Goal: Task Accomplishment & Management: Complete application form

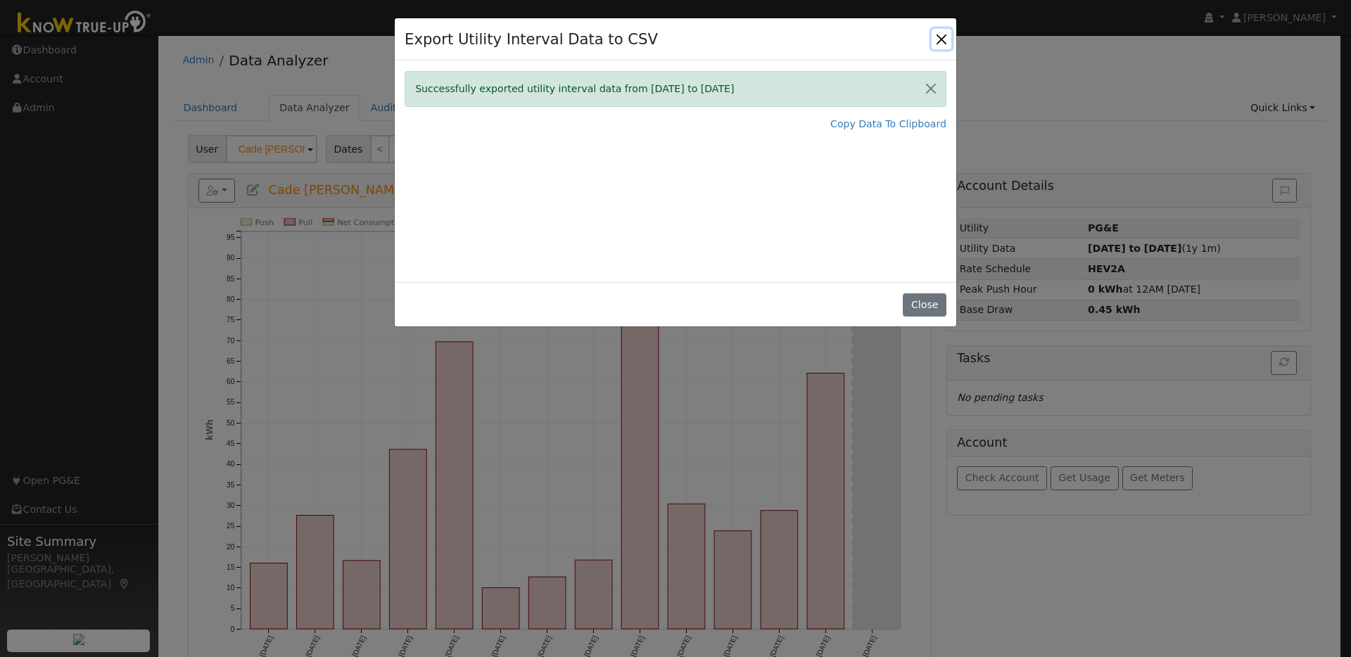
click at [945, 42] on button "Close" at bounding box center [941, 39] width 20 height 20
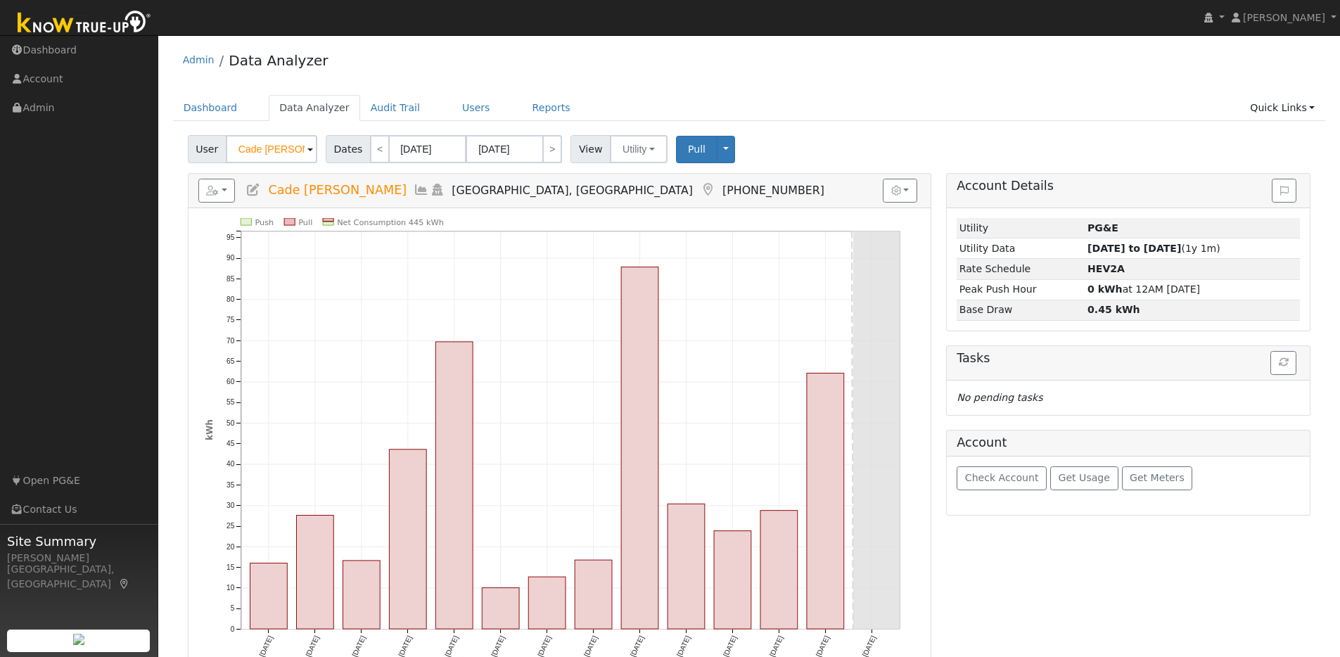
click at [106, 22] on img at bounding box center [85, 24] width 148 height 32
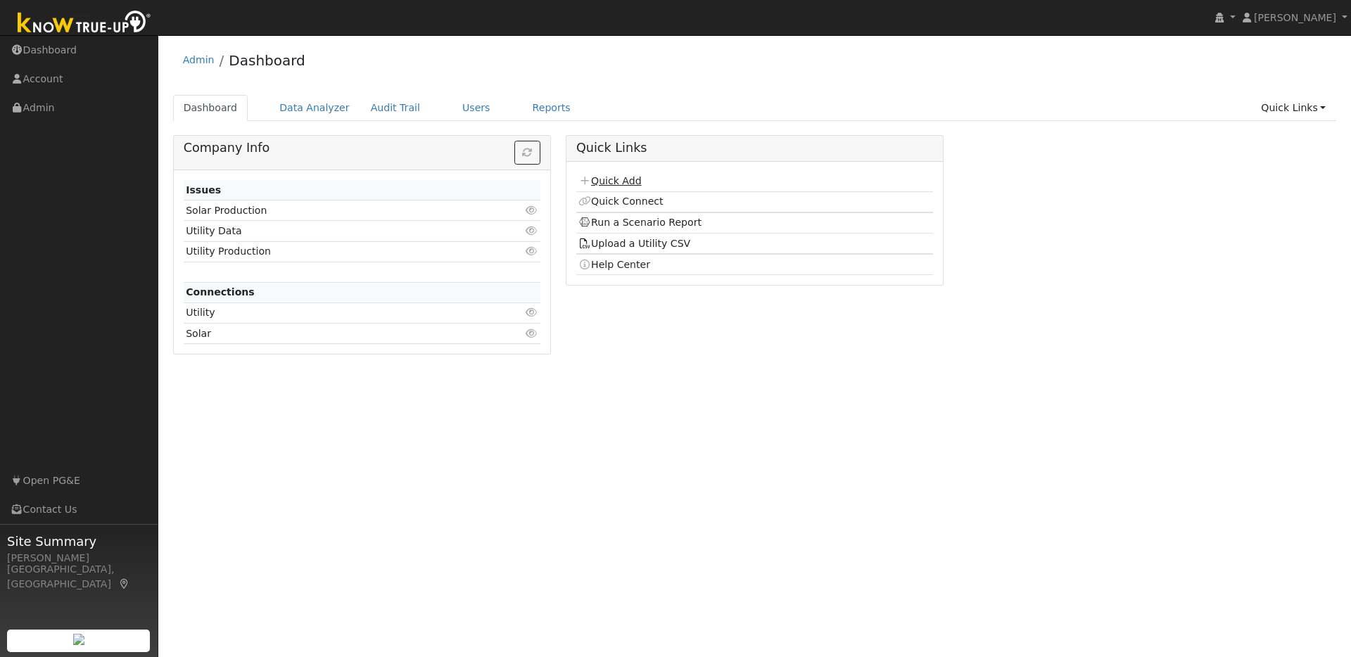
click at [620, 177] on link "Quick Add" at bounding box center [609, 180] width 63 height 11
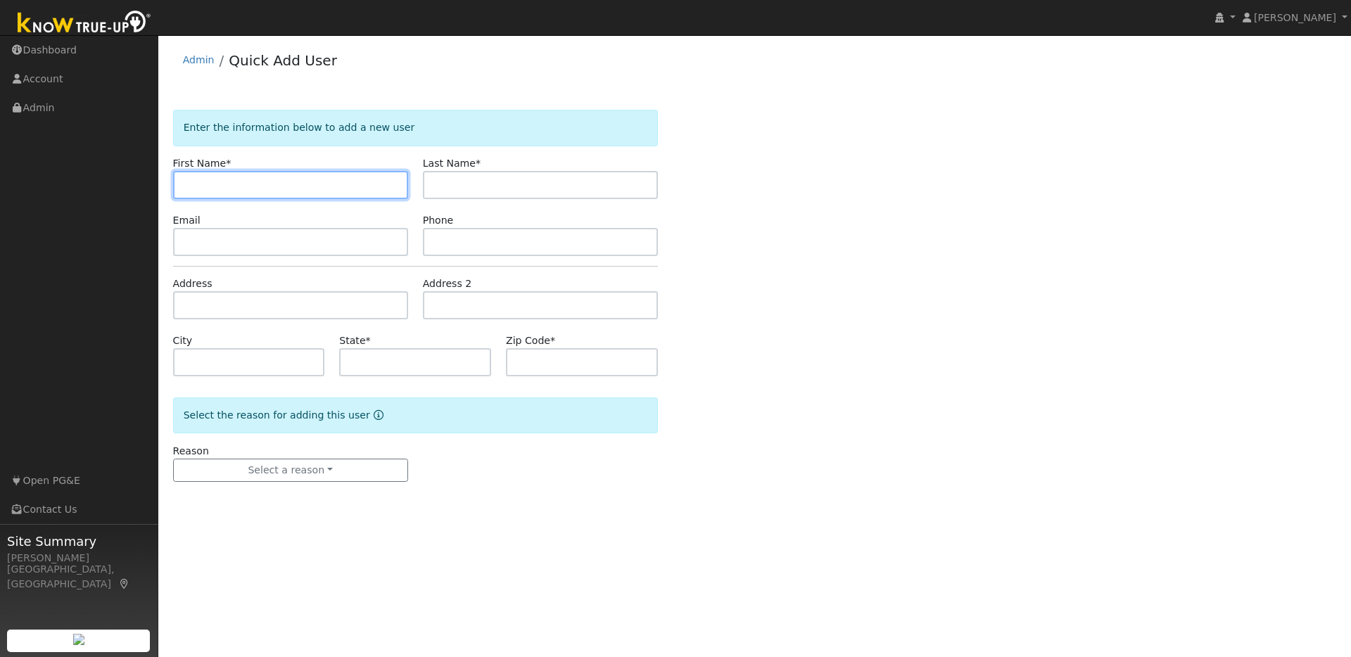
paste input "[PERSON_NAME]"
drag, startPoint x: 245, startPoint y: 186, endPoint x: 208, endPoint y: 186, distance: 38.0
click at [208, 186] on input "[PERSON_NAME]" at bounding box center [290, 185] width 235 height 28
type input "[PERSON_NAME]"
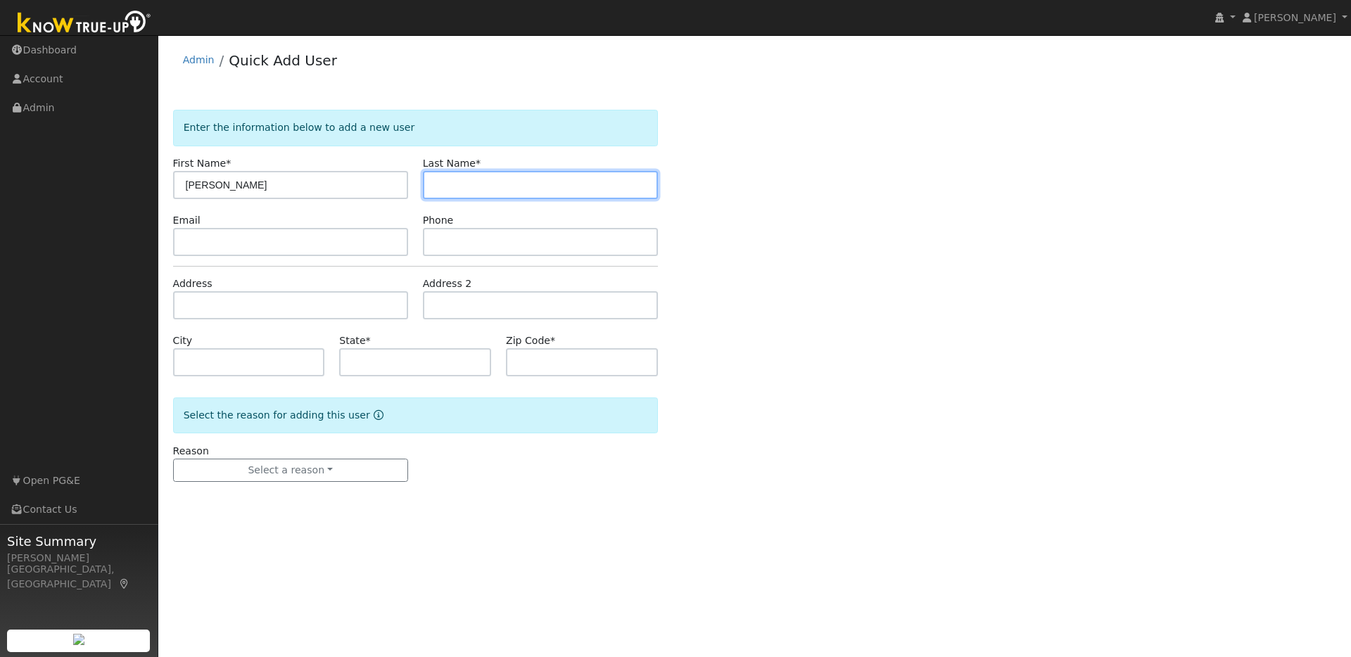
click at [443, 184] on input "text" at bounding box center [540, 185] width 235 height 28
paste input "[PERSON_NAME]"
drag, startPoint x: 460, startPoint y: 184, endPoint x: 409, endPoint y: 184, distance: 50.6
click at [409, 184] on div "First Name * [PERSON_NAME] Last Name * [PERSON_NAME]" at bounding box center [414, 177] width 499 height 43
type input "Brown"
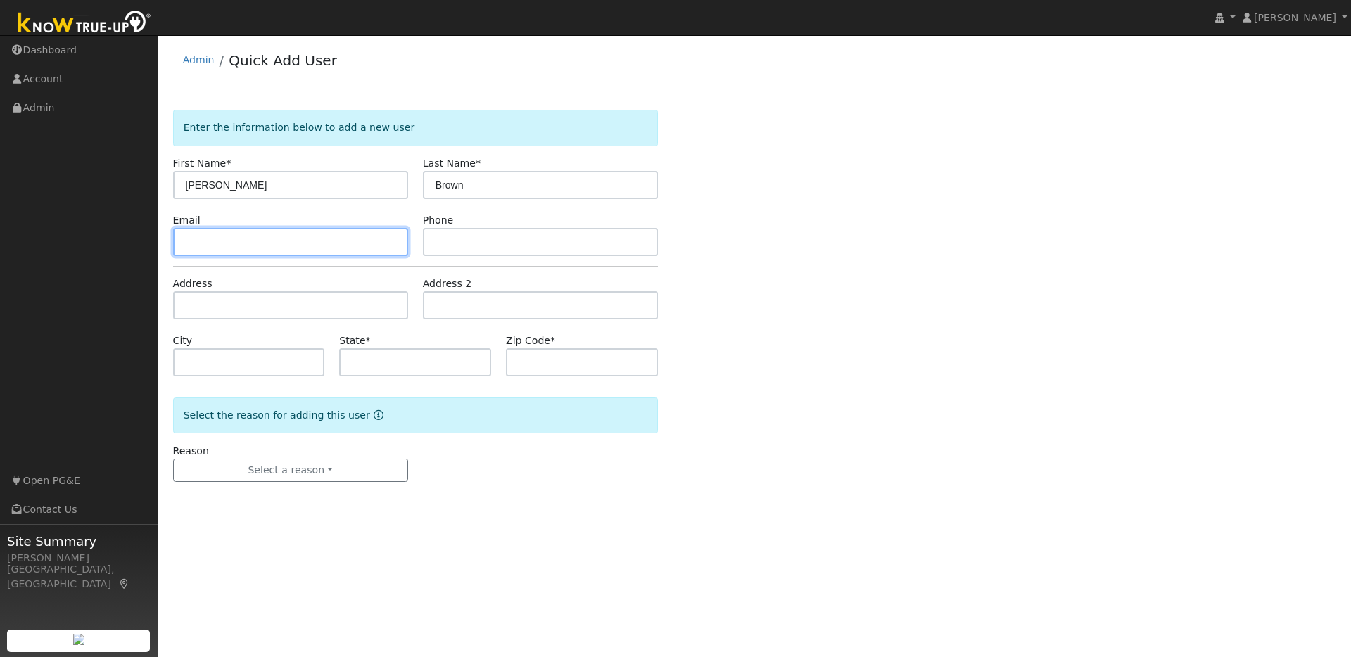
click at [192, 243] on input "text" at bounding box center [290, 242] width 235 height 28
paste input "[EMAIL_ADDRESS][DOMAIN_NAME]"
type input "[EMAIL_ADDRESS][DOMAIN_NAME]"
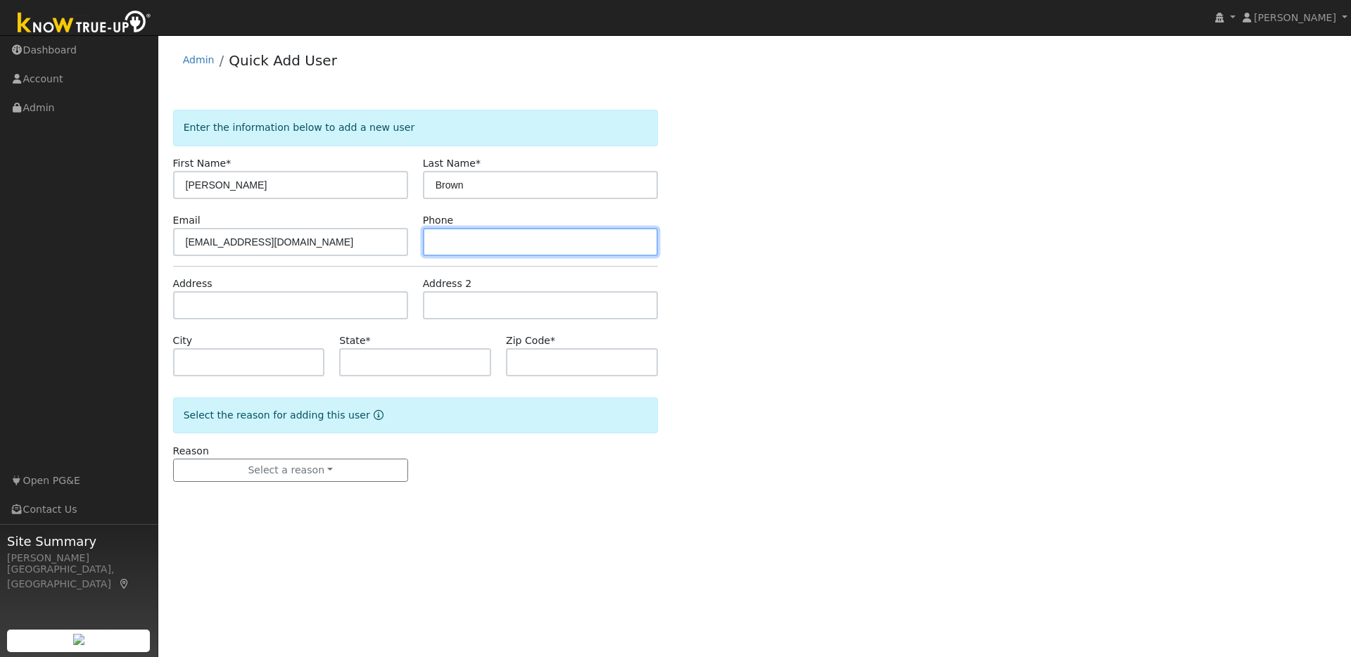
click at [458, 247] on input "text" at bounding box center [540, 242] width 235 height 28
paste input "19253250305"
type input "19253250305"
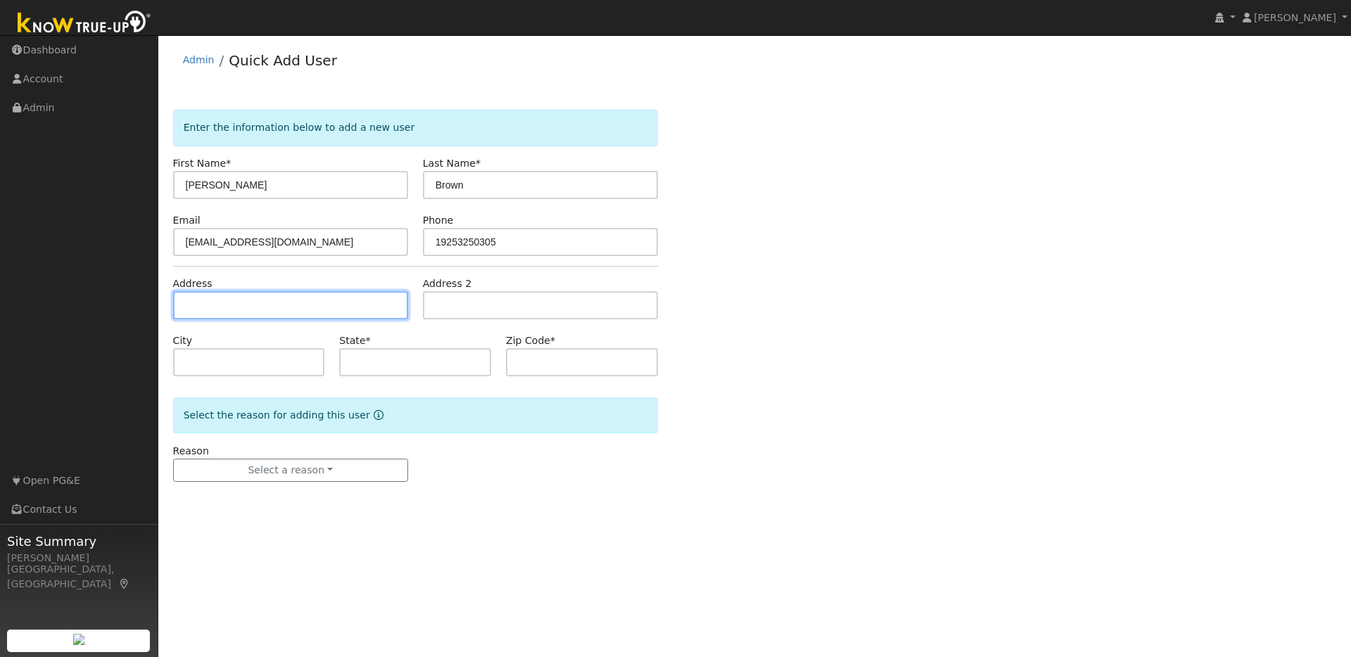
click at [195, 307] on input "text" at bounding box center [290, 305] width 235 height 28
paste input "107 Jeffry Ranch Ct., Clayton 94517"
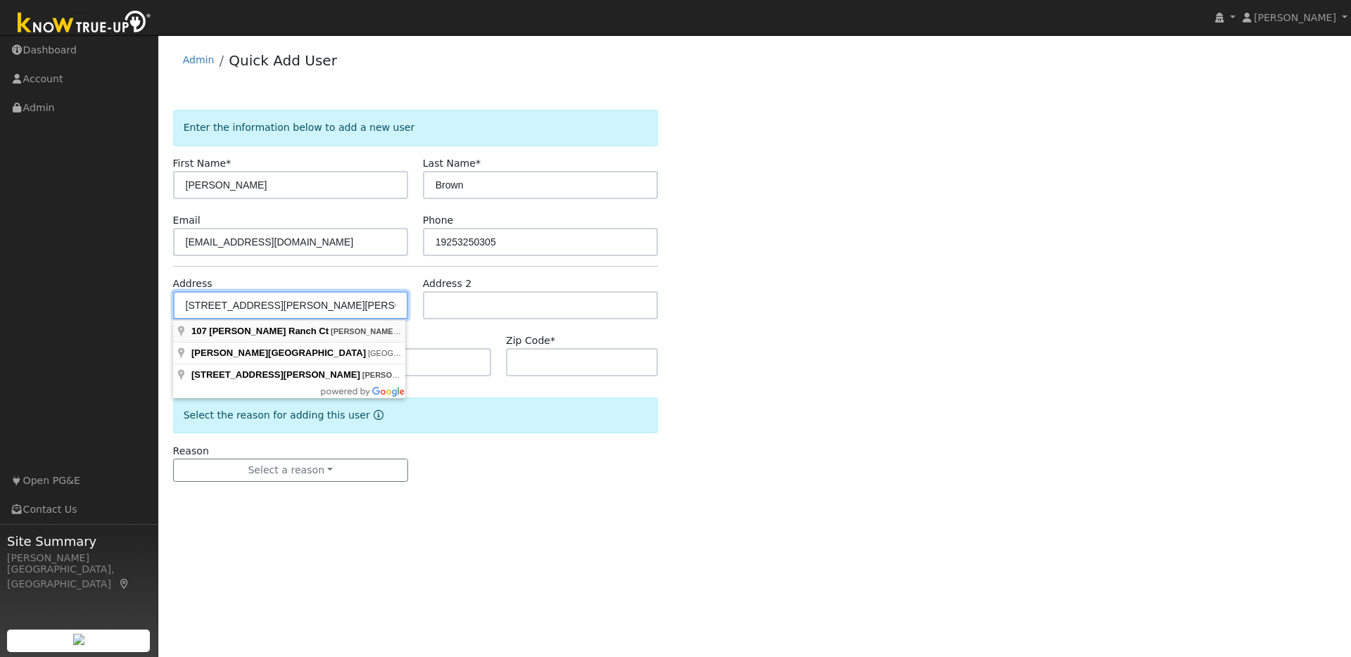
type input "107 Jeffry Ranch Court"
type input "Clayton"
type input "CA"
type input "94517"
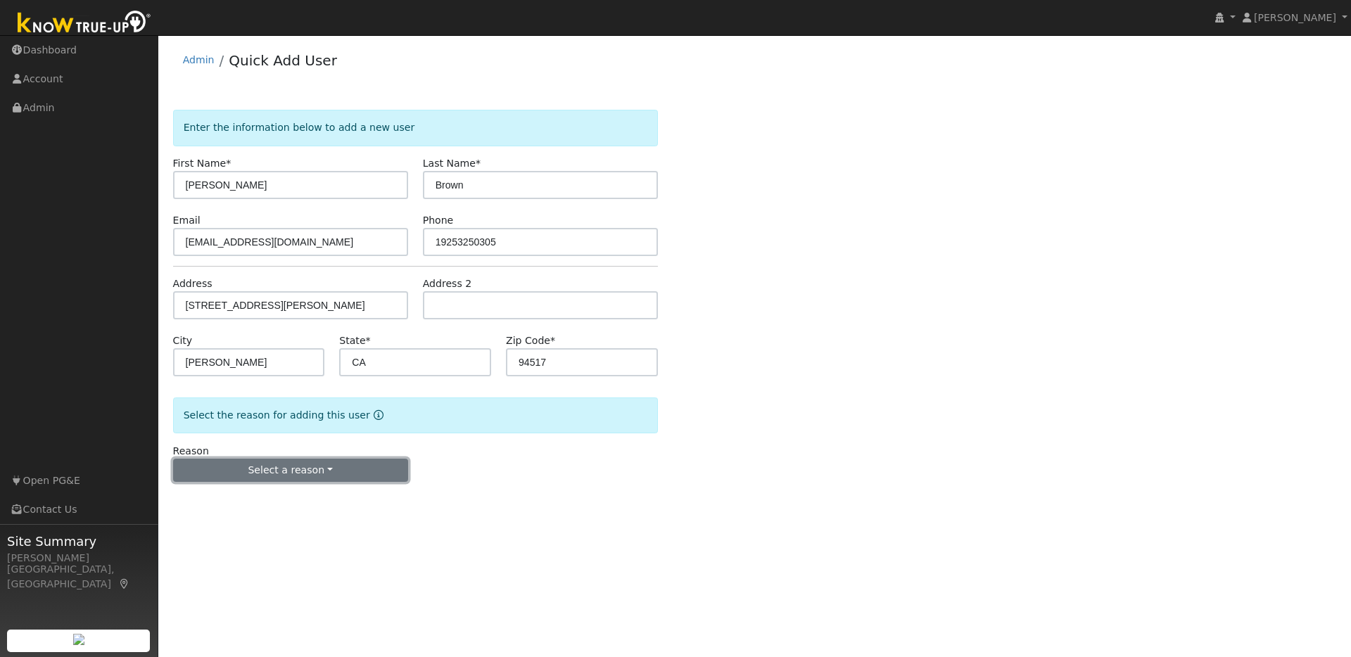
click at [342, 473] on button "Select a reason" at bounding box center [290, 471] width 235 height 24
click at [212, 499] on link "New lead" at bounding box center [251, 500] width 155 height 20
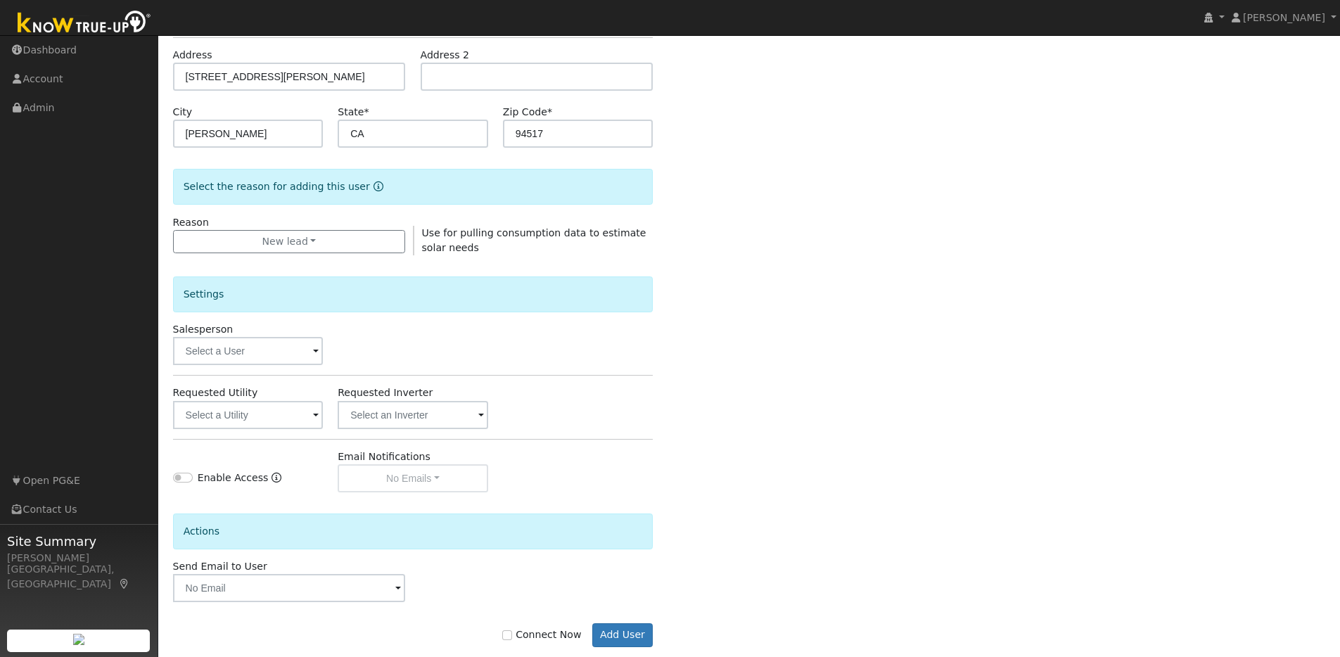
scroll to position [254, 0]
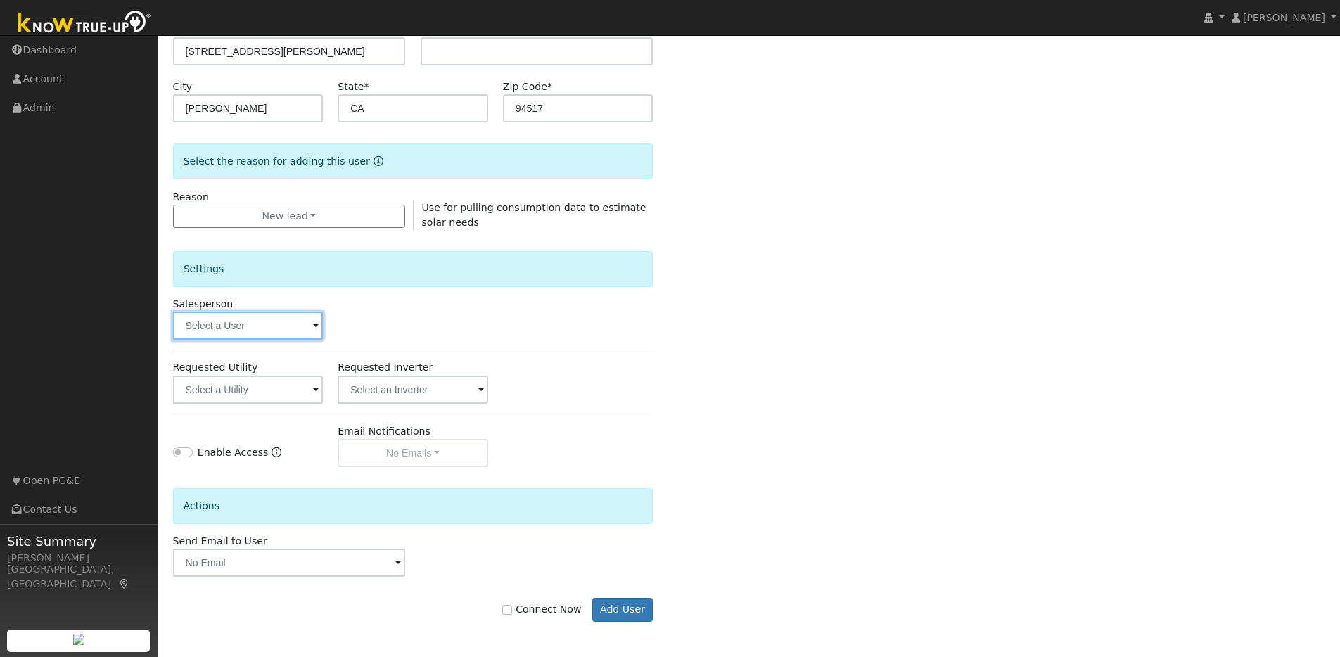
click at [300, 325] on input "text" at bounding box center [248, 326] width 151 height 28
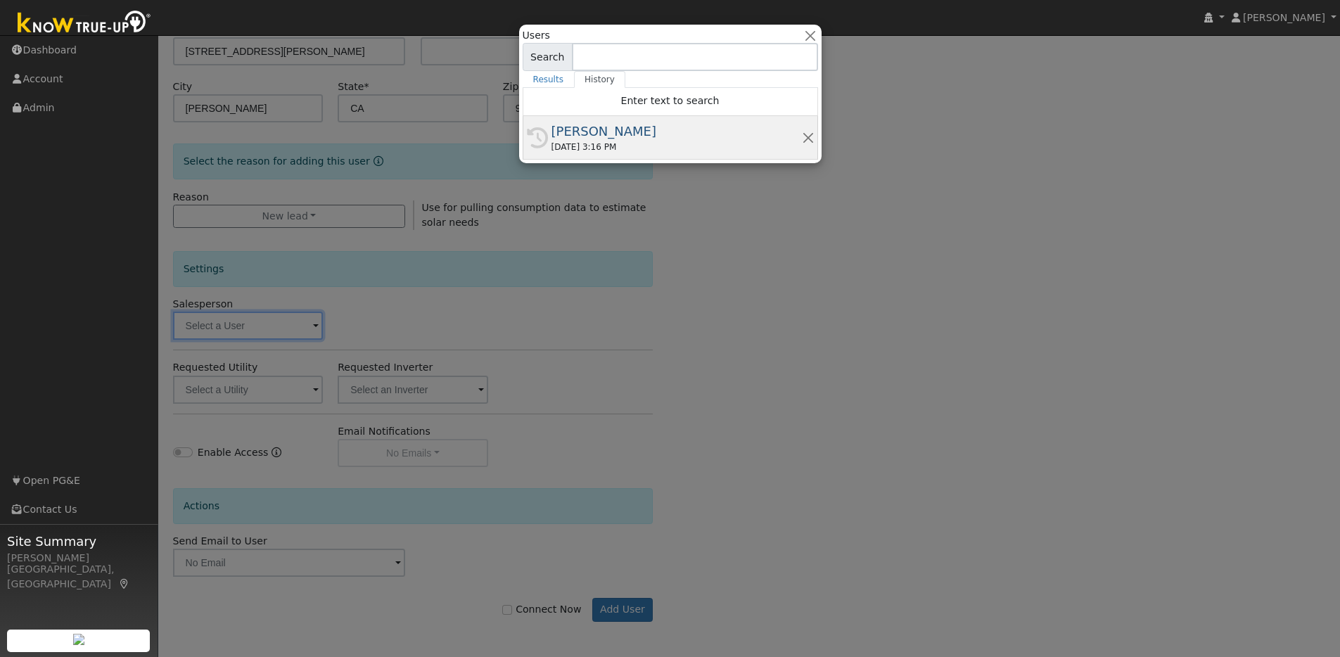
click at [620, 139] on div "[PERSON_NAME]" at bounding box center [676, 131] width 250 height 19
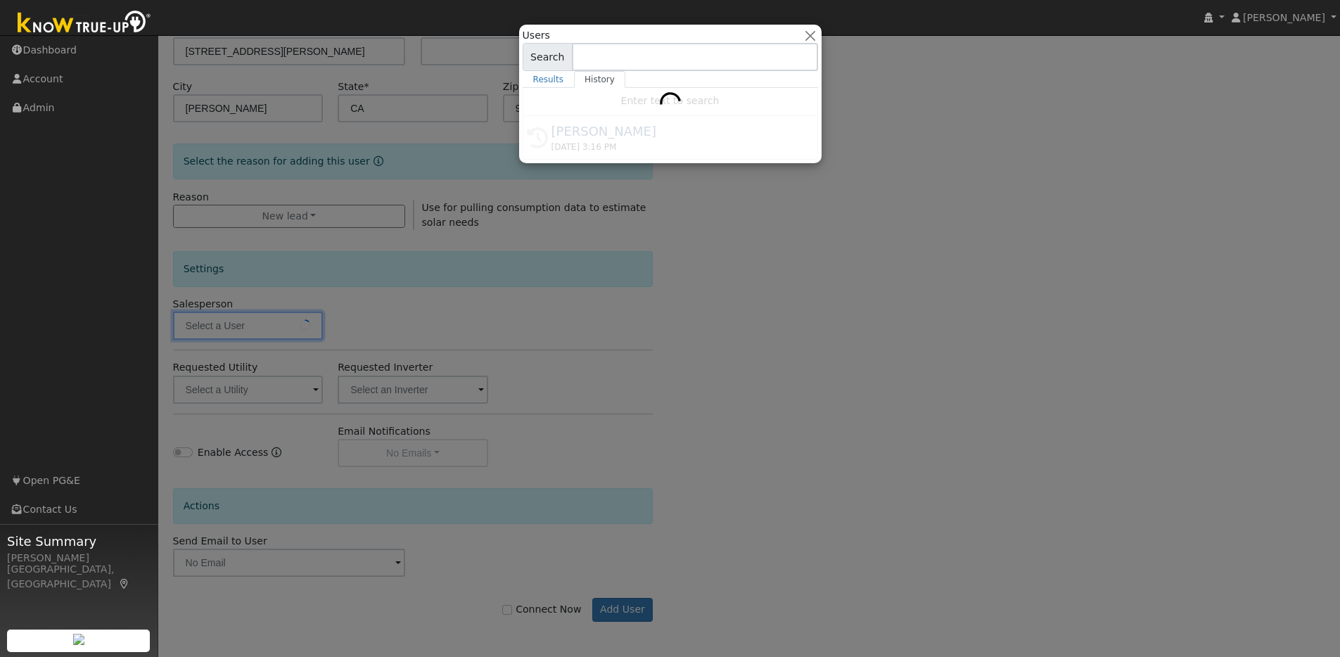
type input "[PERSON_NAME]"
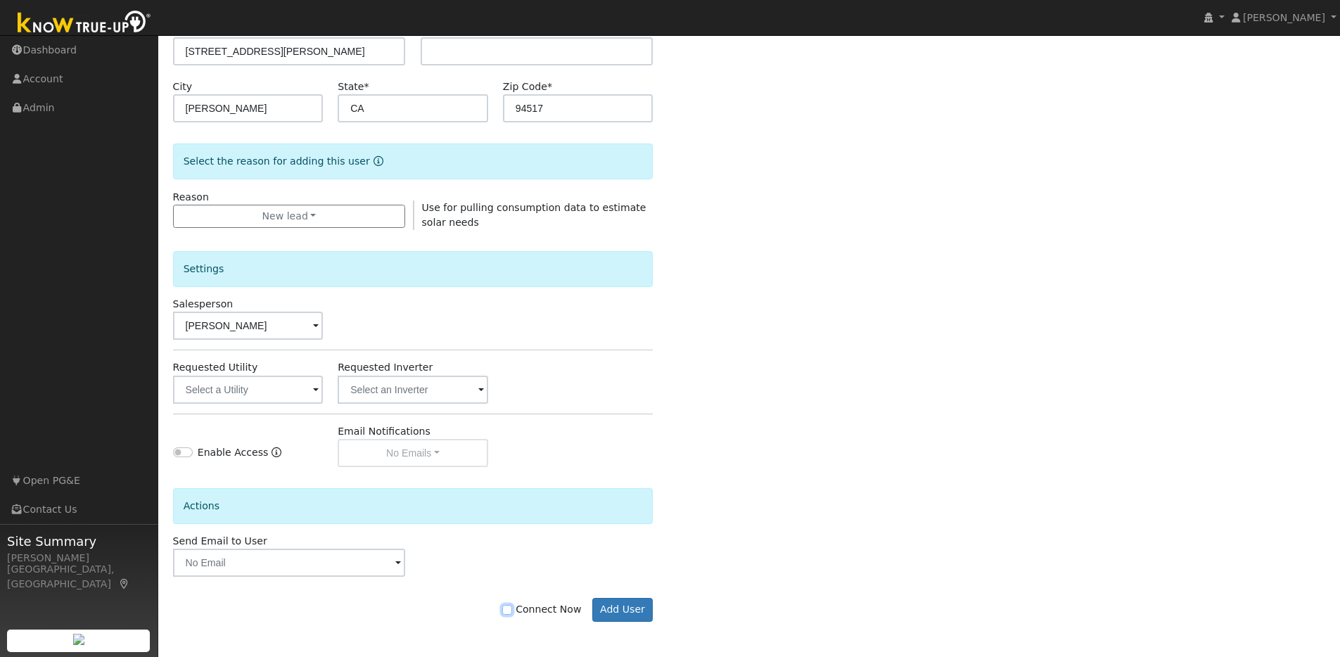
click at [510, 611] on input "Connect Now" at bounding box center [507, 610] width 10 height 10
checkbox input "true"
click at [615, 610] on button "Add User" at bounding box center [622, 610] width 61 height 24
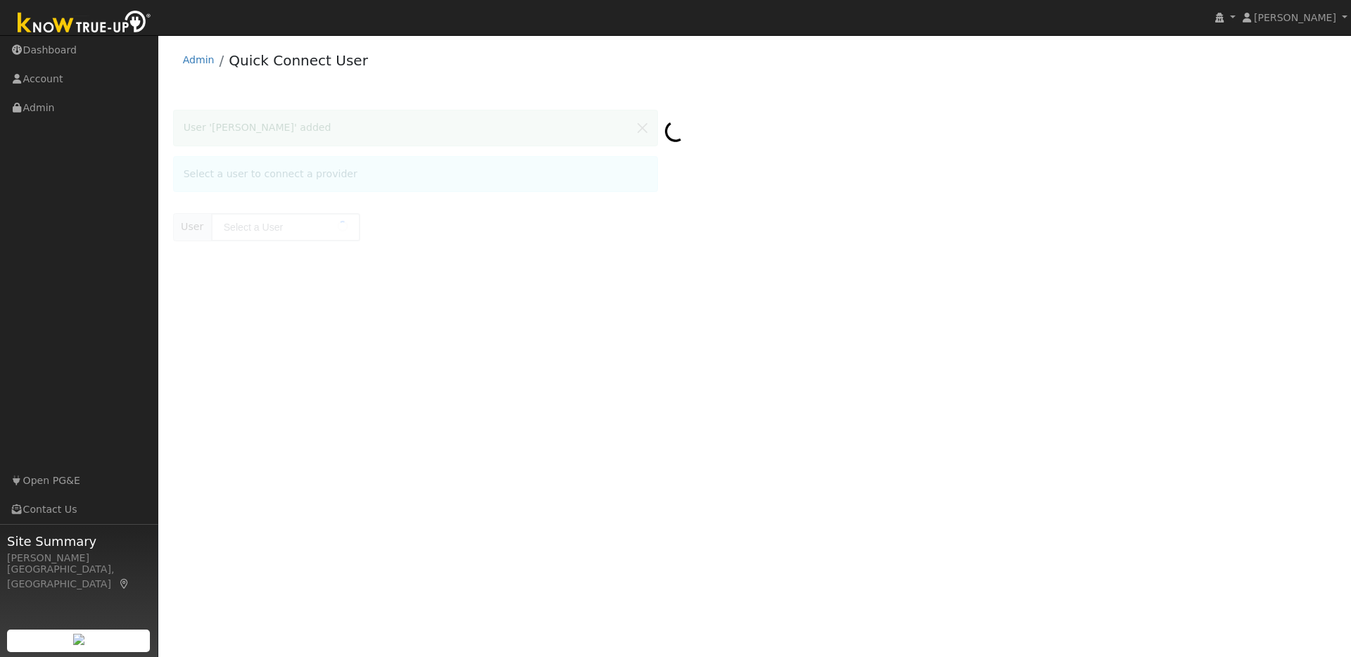
type input "Heidi Brown"
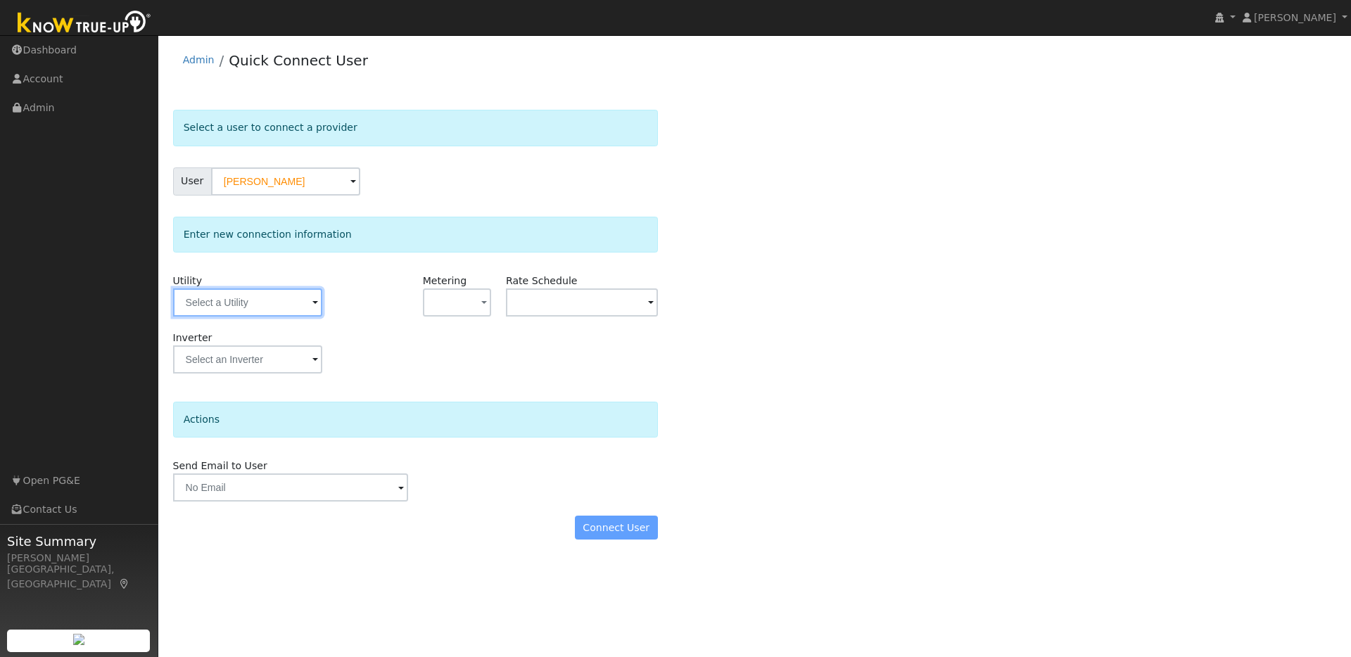
click at [292, 300] on input "text" at bounding box center [247, 302] width 149 height 28
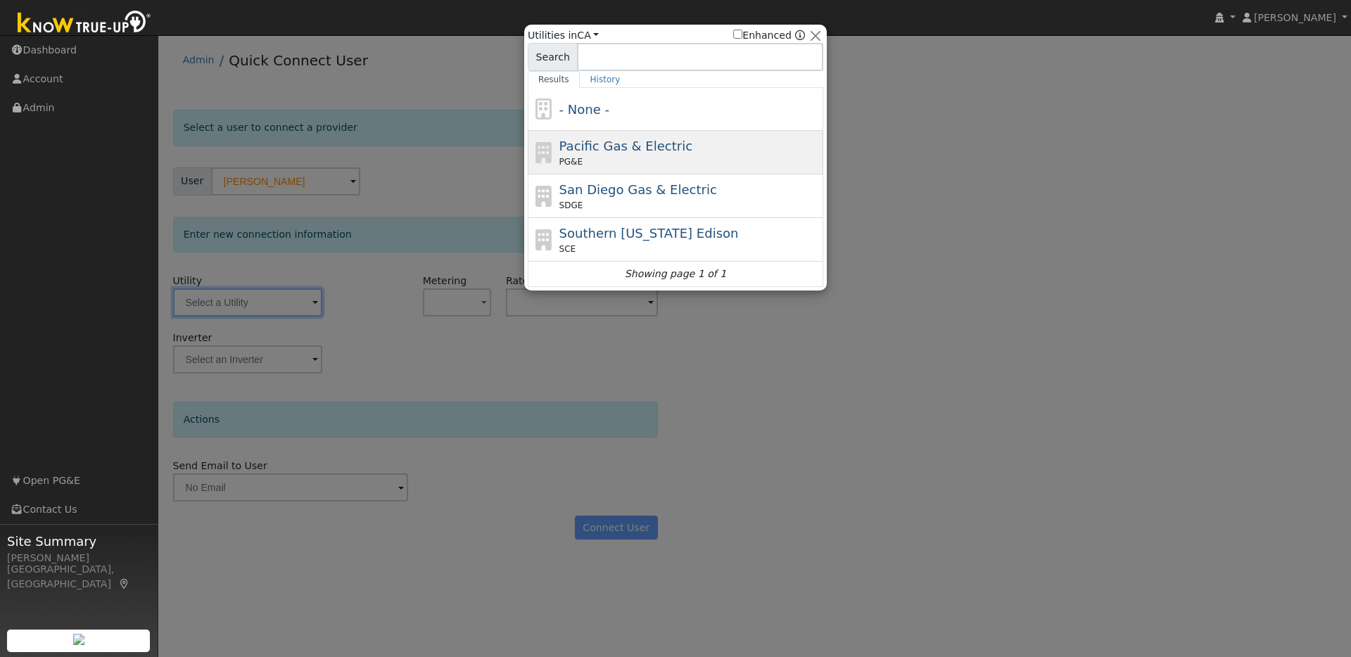
click at [641, 151] on span "Pacific Gas & Electric" at bounding box center [625, 146] width 133 height 15
type input "PG&E"
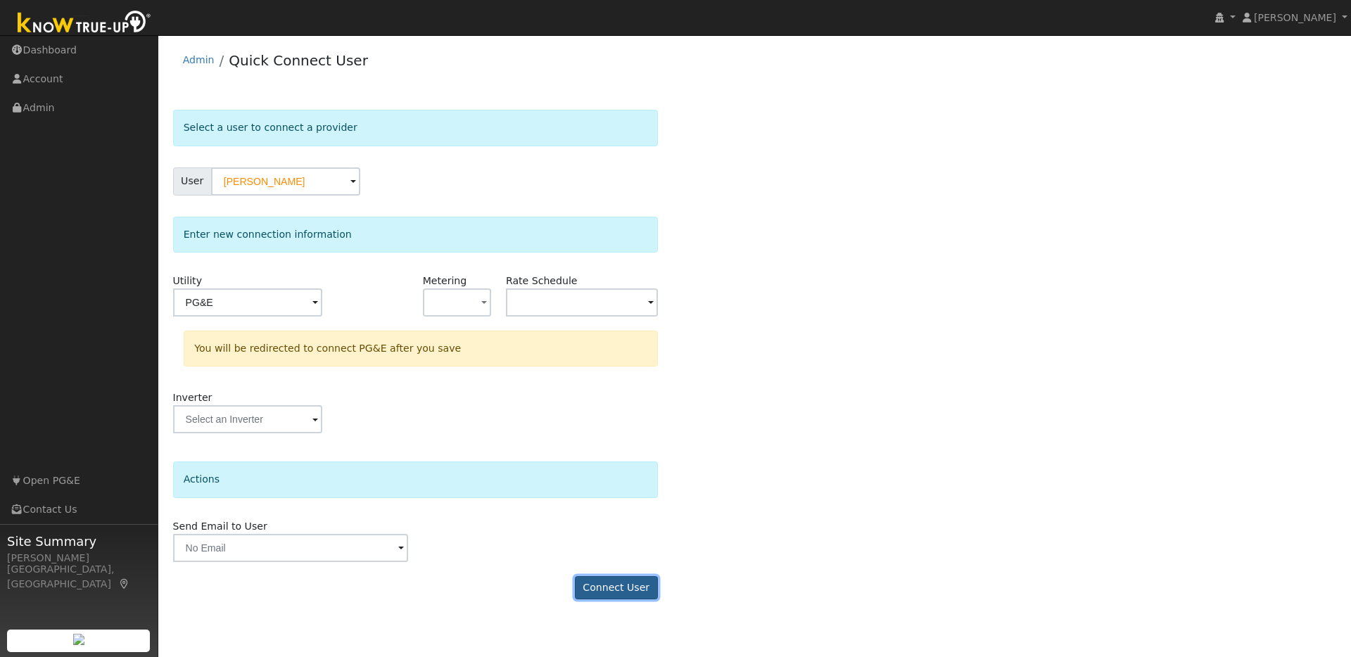
click at [648, 589] on button "Connect User" at bounding box center [616, 588] width 83 height 24
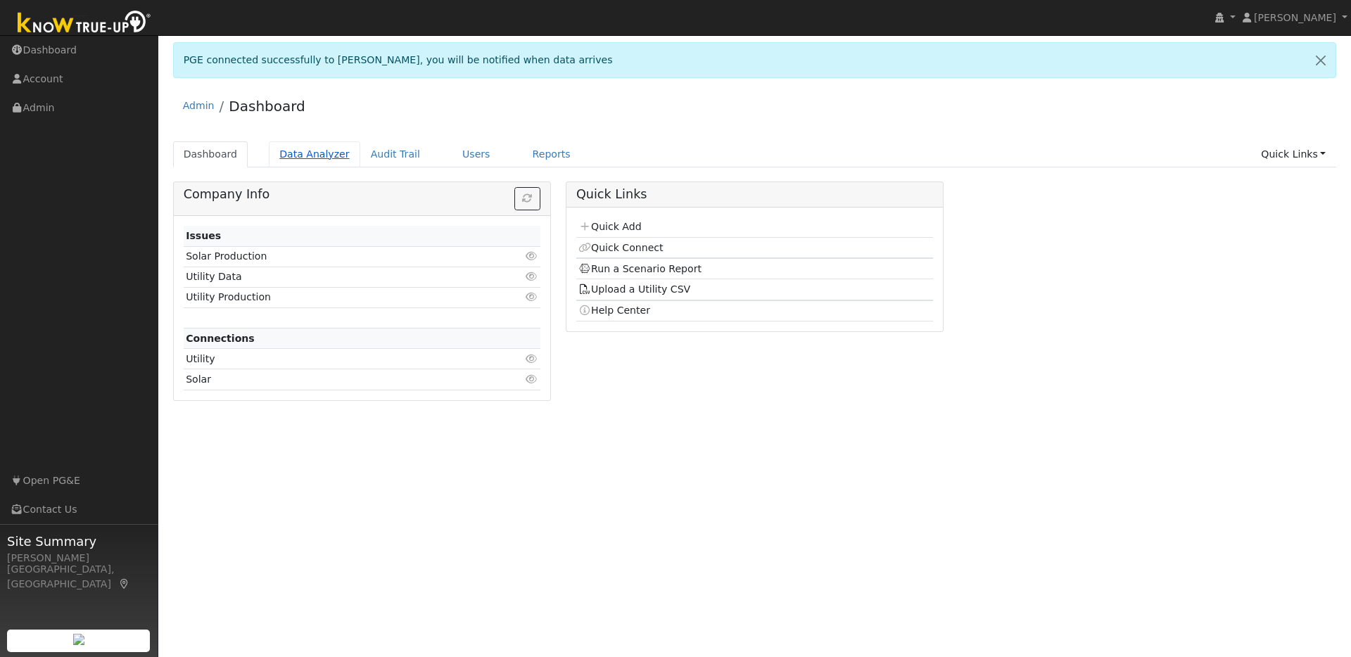
click at [300, 153] on link "Data Analyzer" at bounding box center [314, 154] width 91 height 26
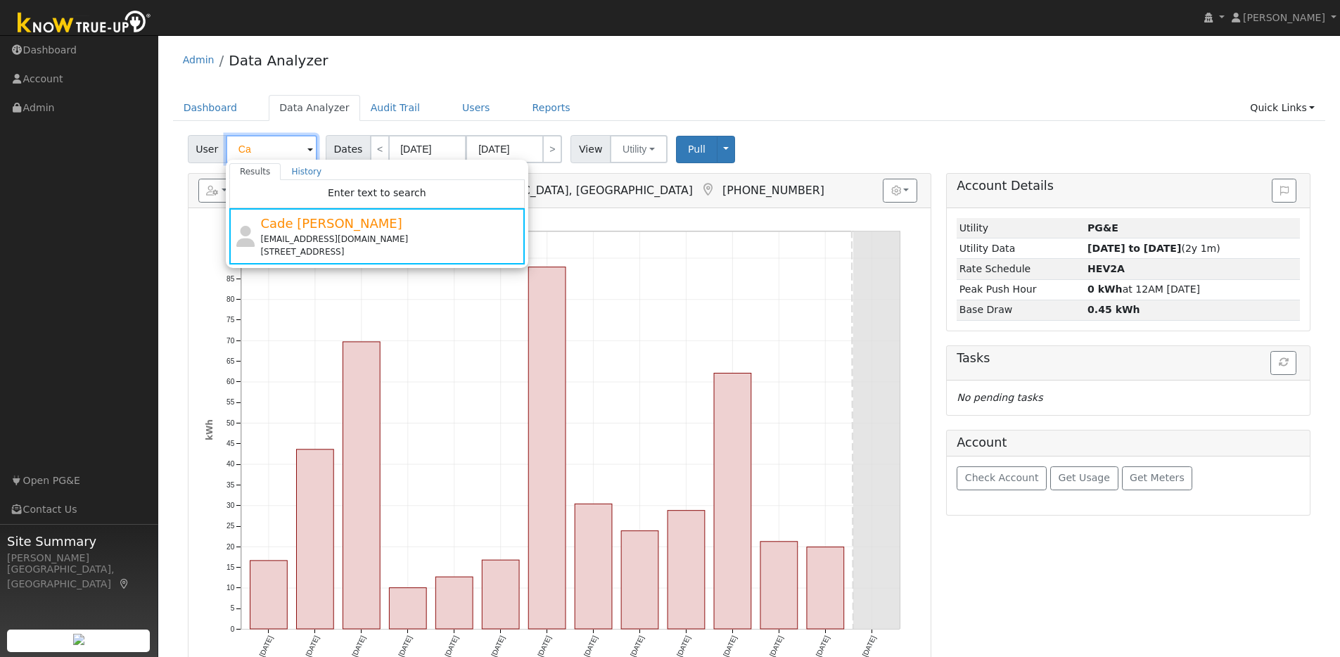
type input "C"
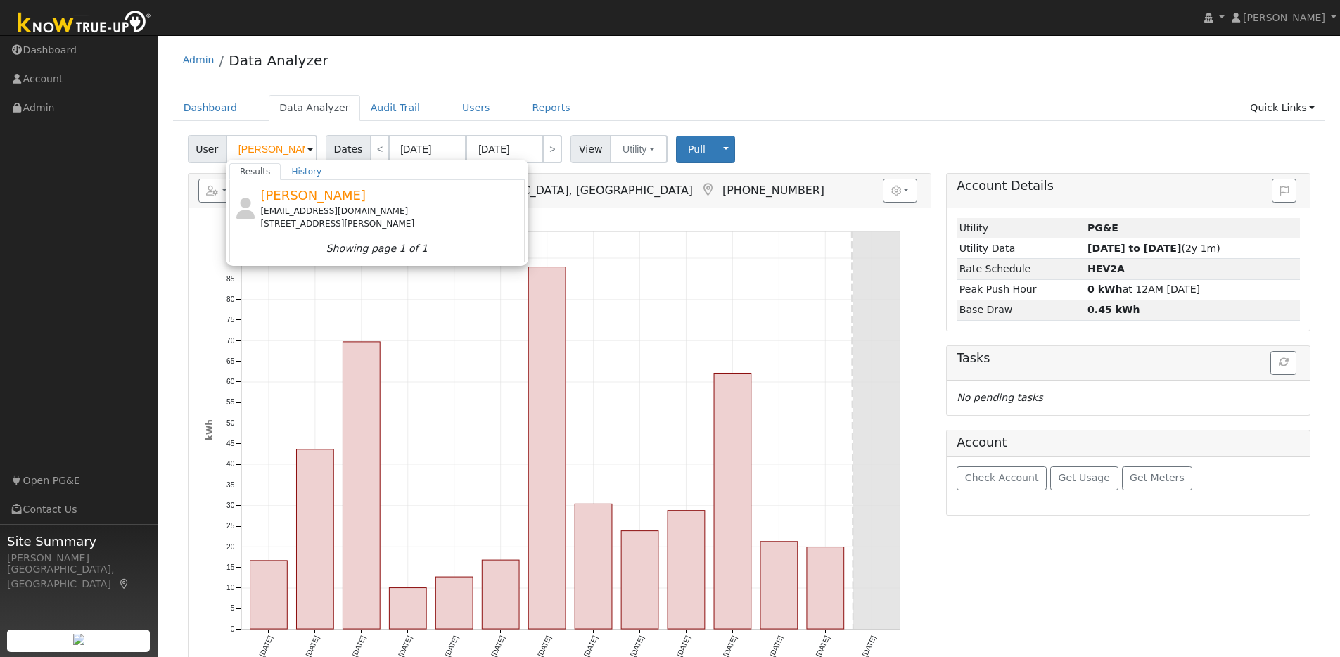
drag, startPoint x: 406, startPoint y: 200, endPoint x: 427, endPoint y: 200, distance: 21.1
click at [406, 200] on div "[PERSON_NAME] [EMAIL_ADDRESS][DOMAIN_NAME] [STREET_ADDRESS][PERSON_NAME]" at bounding box center [390, 208] width 261 height 44
type input "[PERSON_NAME]"
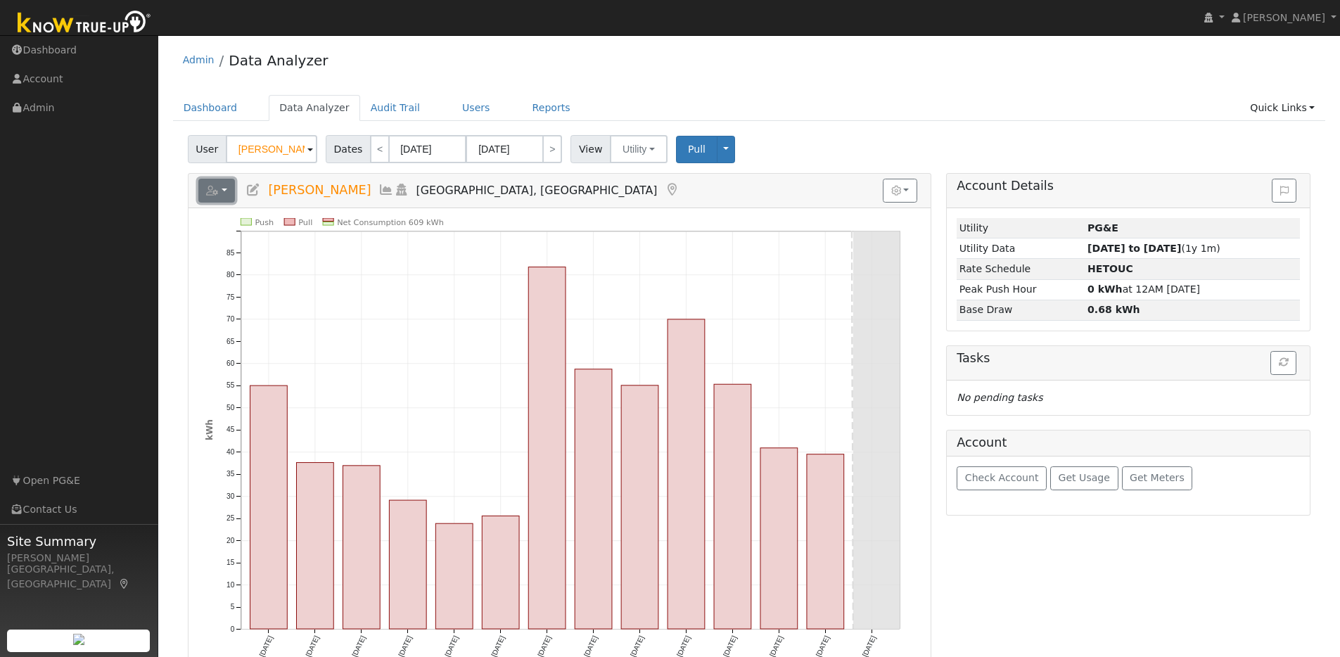
click at [217, 195] on icon "button" at bounding box center [212, 191] width 13 height 10
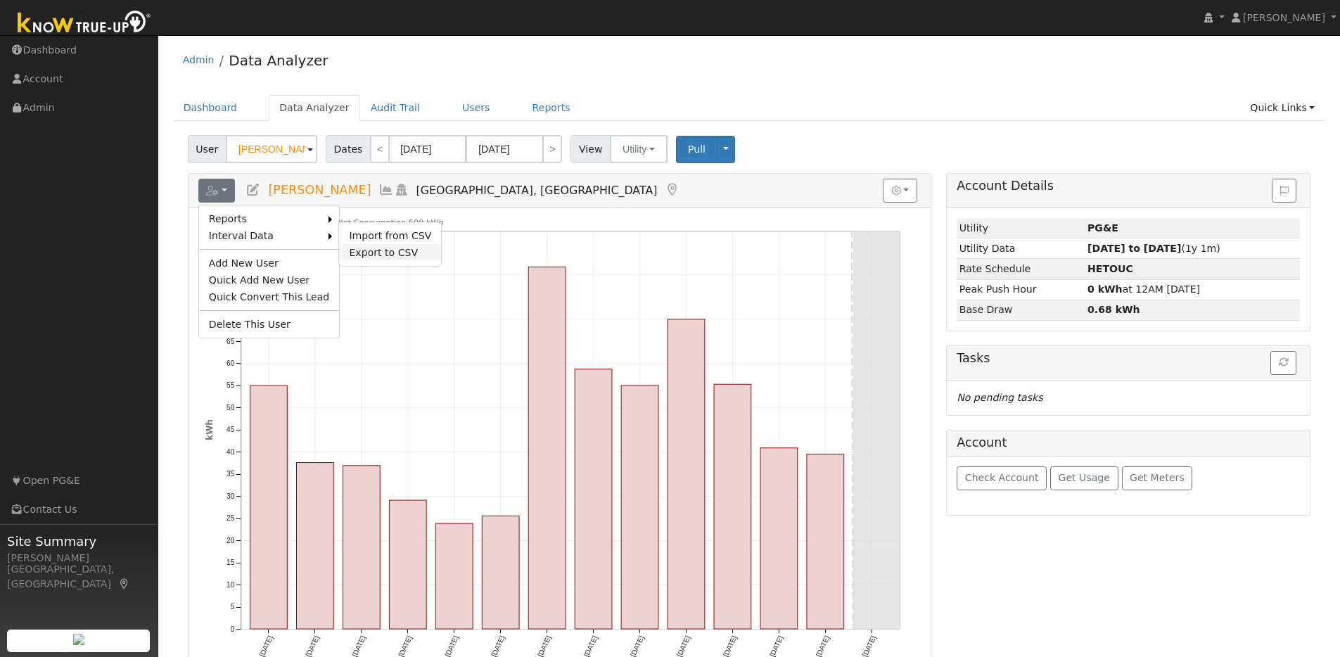
click at [365, 248] on link "Export to CSV" at bounding box center [390, 252] width 102 height 17
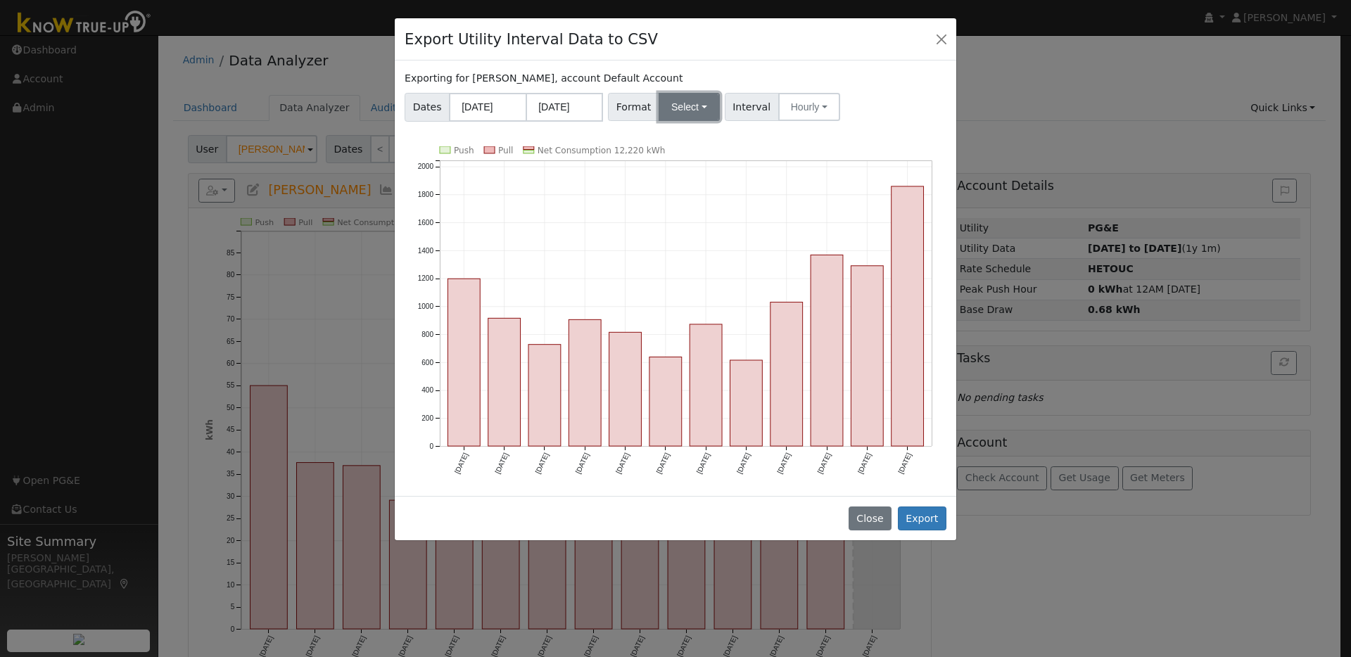
click at [708, 105] on button "Select" at bounding box center [688, 107] width 61 height 28
click at [691, 269] on link "OpenSolar" at bounding box center [706, 267] width 101 height 20
click at [916, 515] on button "Export" at bounding box center [922, 518] width 49 height 24
